Goal: Information Seeking & Learning: Learn about a topic

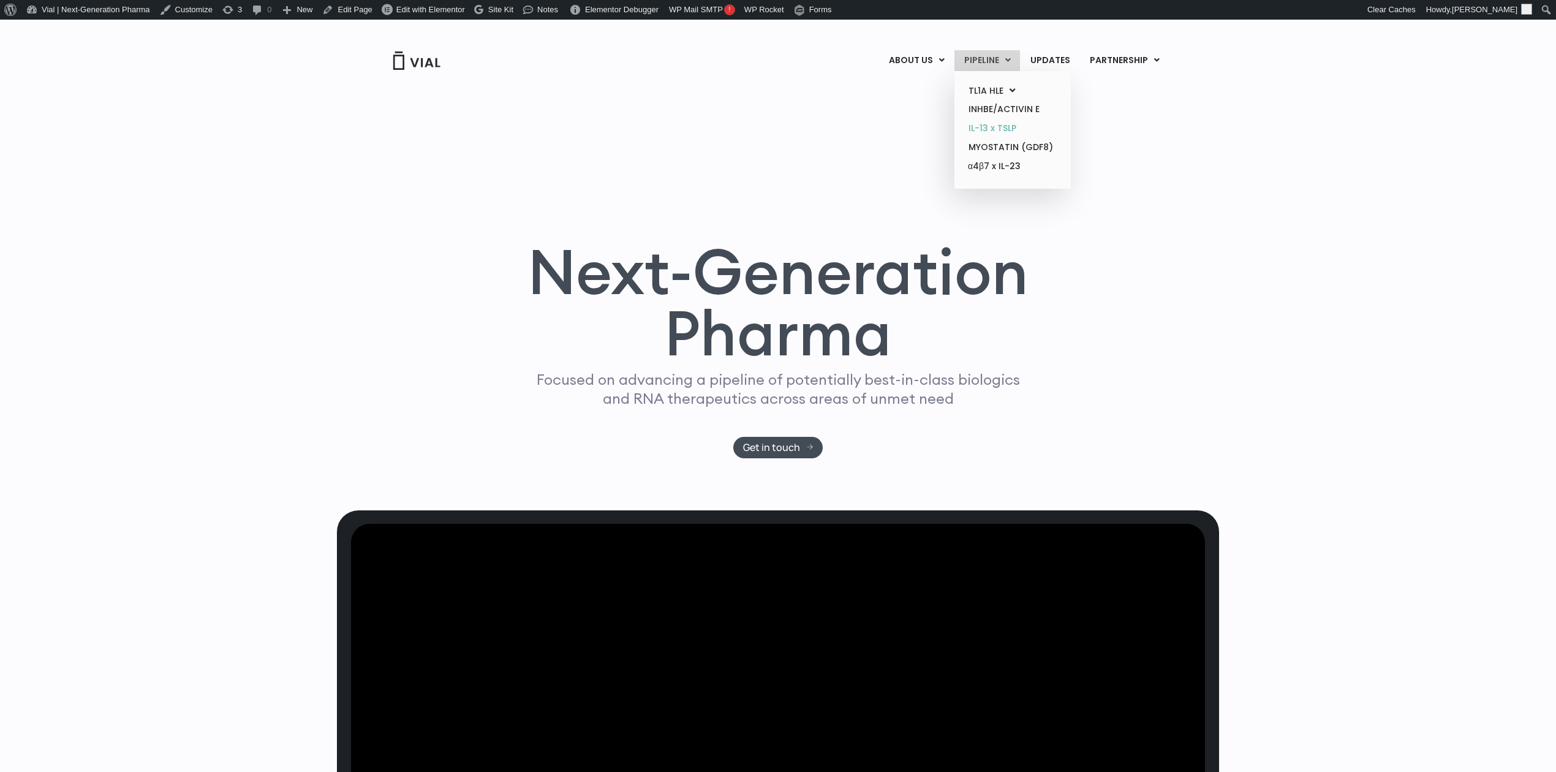
click at [1016, 123] on link "IL-13 x TSLP" at bounding box center [1012, 128] width 107 height 19
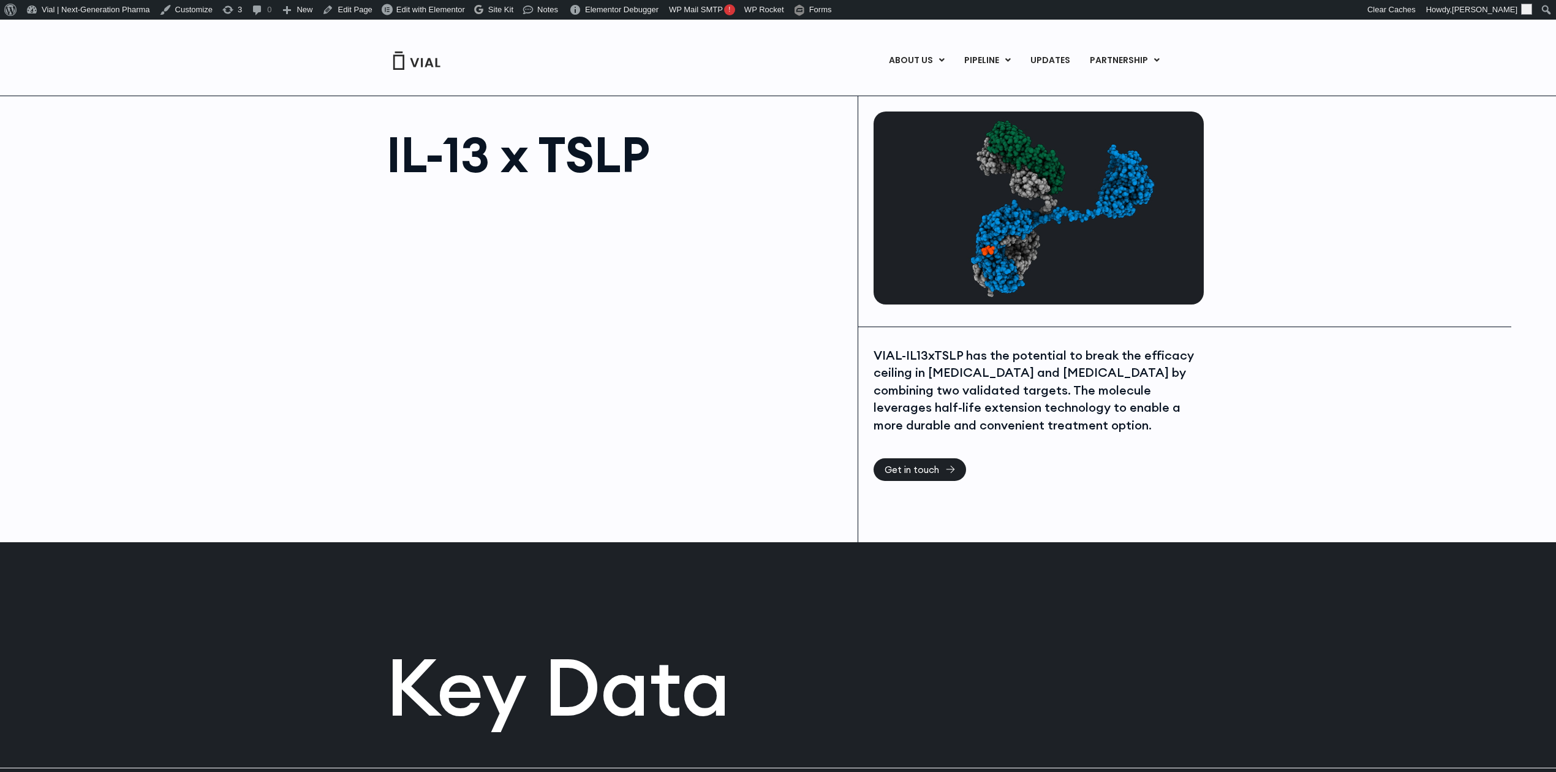
click at [486, 164] on h1 "IL-13 x TSLP" at bounding box center [616, 154] width 459 height 49
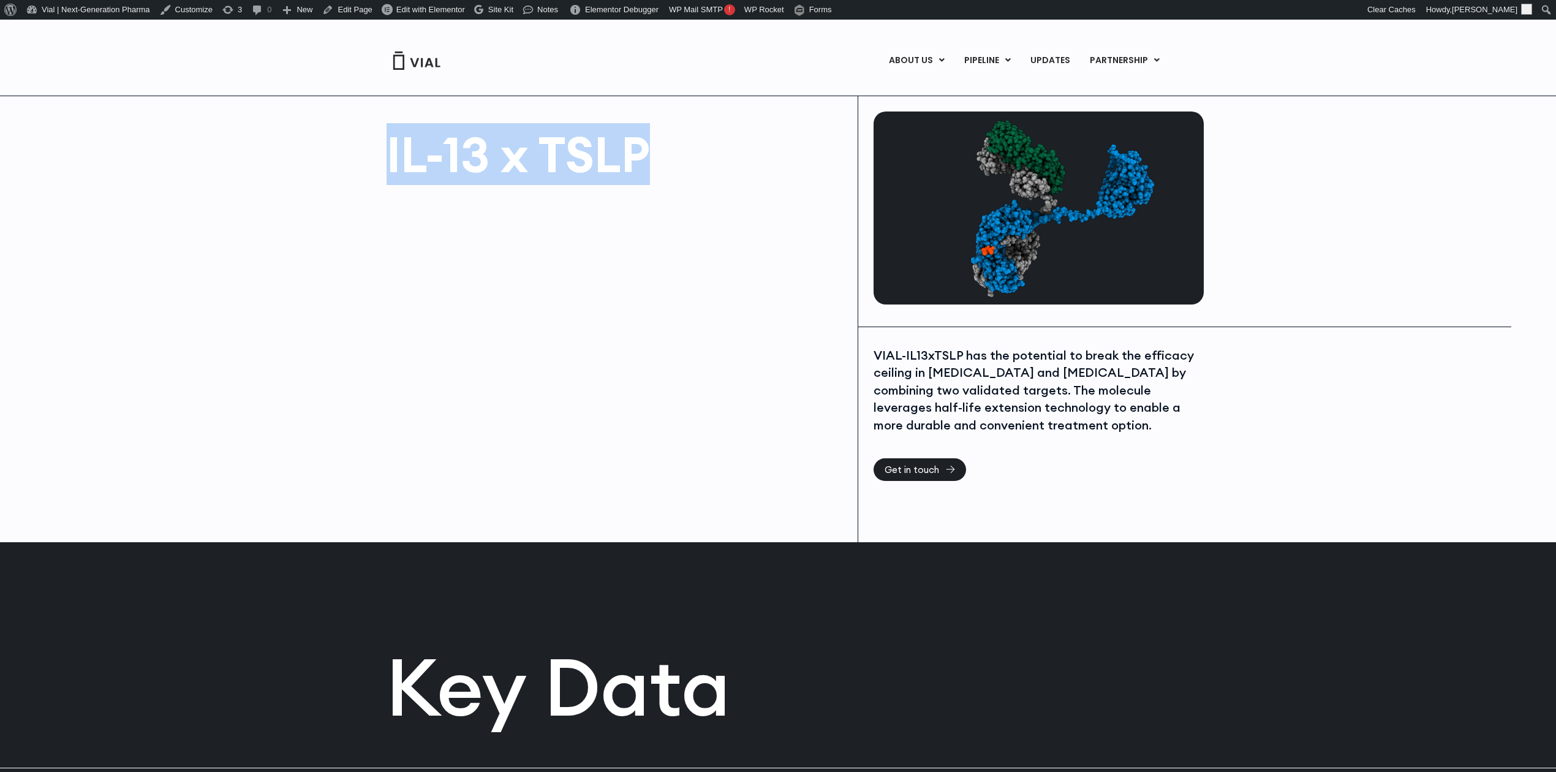
click at [486, 164] on h1 "IL-13 x TSLP" at bounding box center [616, 154] width 459 height 49
copy div "IL-13 x TSLP"
